Goal: Find specific page/section: Find specific page/section

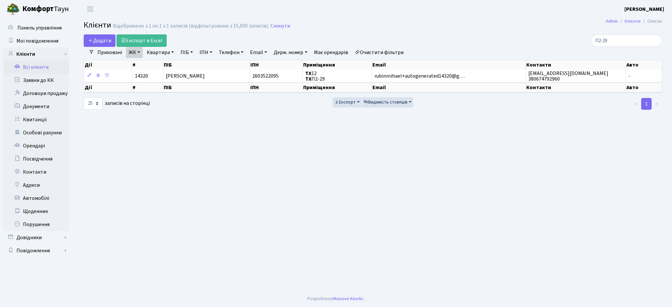
select select "25"
click at [654, 42] on input "П2-29" at bounding box center [626, 40] width 71 height 12
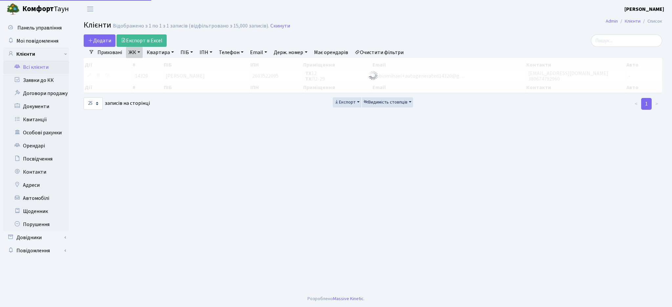
click at [383, 54] on link "Очистити фільтри" at bounding box center [379, 52] width 54 height 11
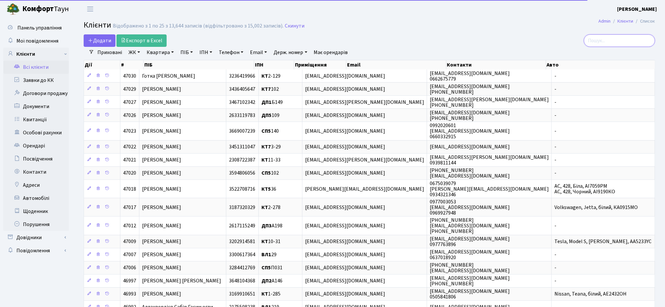
click at [606, 45] on input "search" at bounding box center [619, 40] width 71 height 12
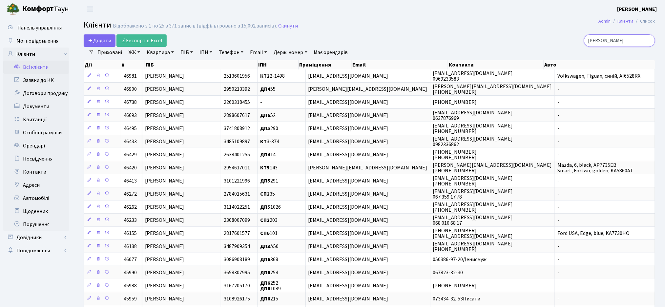
type input "василь"
click at [130, 53] on link "ЖК" at bounding box center [134, 52] width 17 height 11
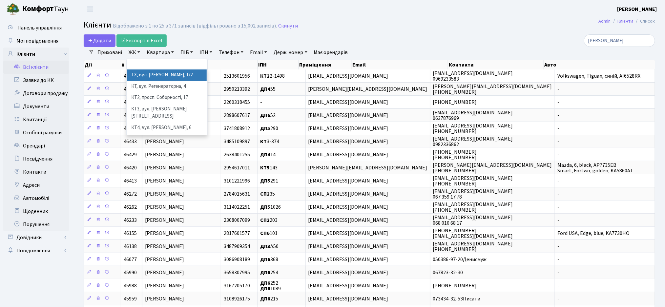
click at [133, 76] on li "ТХ, вул. Ділова, 1/2" at bounding box center [166, 75] width 79 height 11
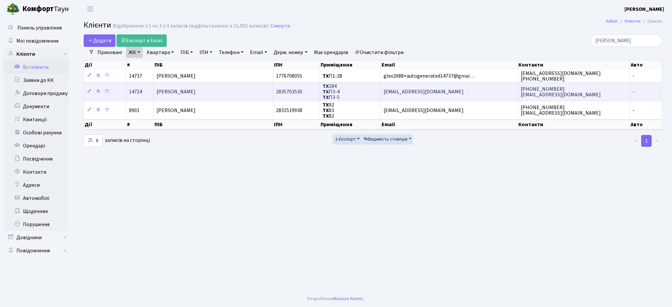
click at [195, 93] on span "[PERSON_NAME]" at bounding box center [175, 91] width 39 height 7
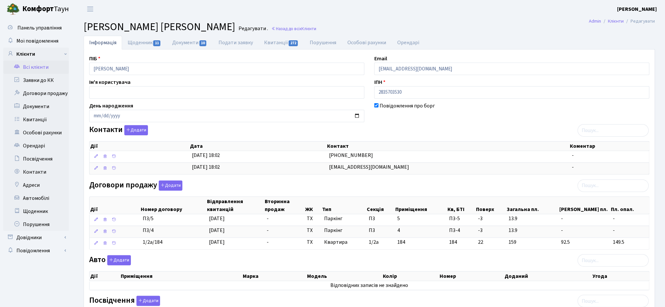
click at [40, 70] on link "Всі клієнти" at bounding box center [36, 67] width 66 height 13
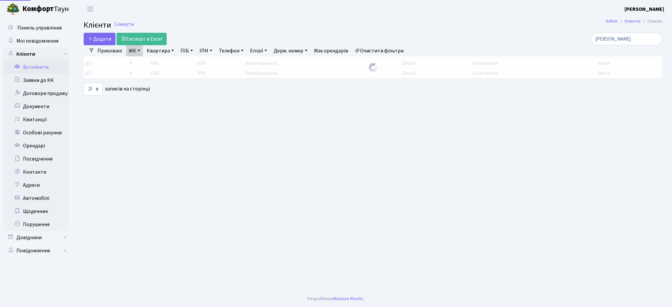
select select "25"
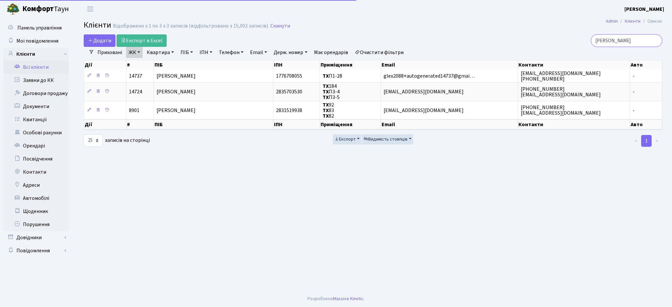
click at [608, 39] on input "[PERSON_NAME]" at bounding box center [626, 40] width 71 height 12
type input "в"
